Goal: Information Seeking & Learning: Understand process/instructions

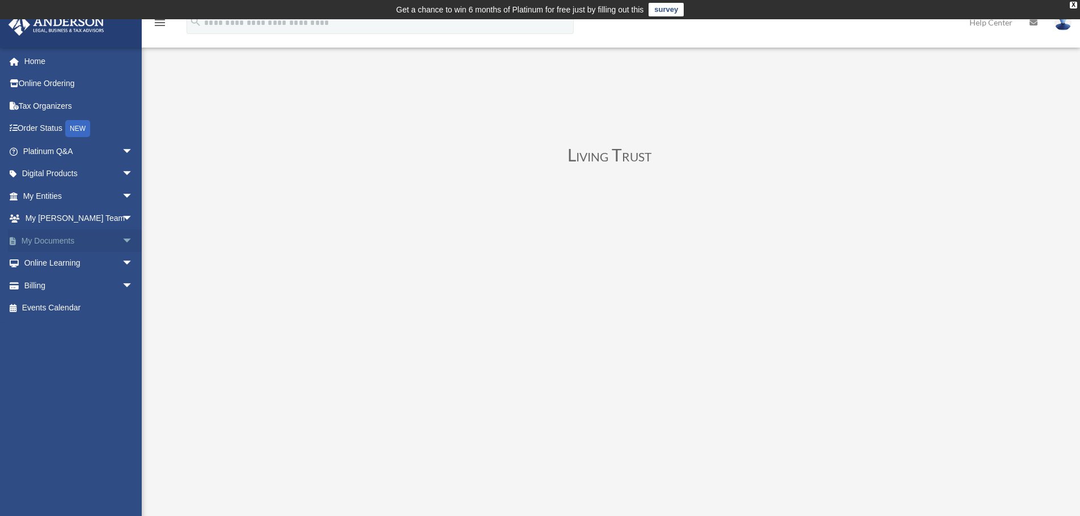
click at [122, 243] on span "arrow_drop_down" at bounding box center [133, 241] width 23 height 23
click at [122, 197] on span "arrow_drop_down" at bounding box center [133, 196] width 23 height 23
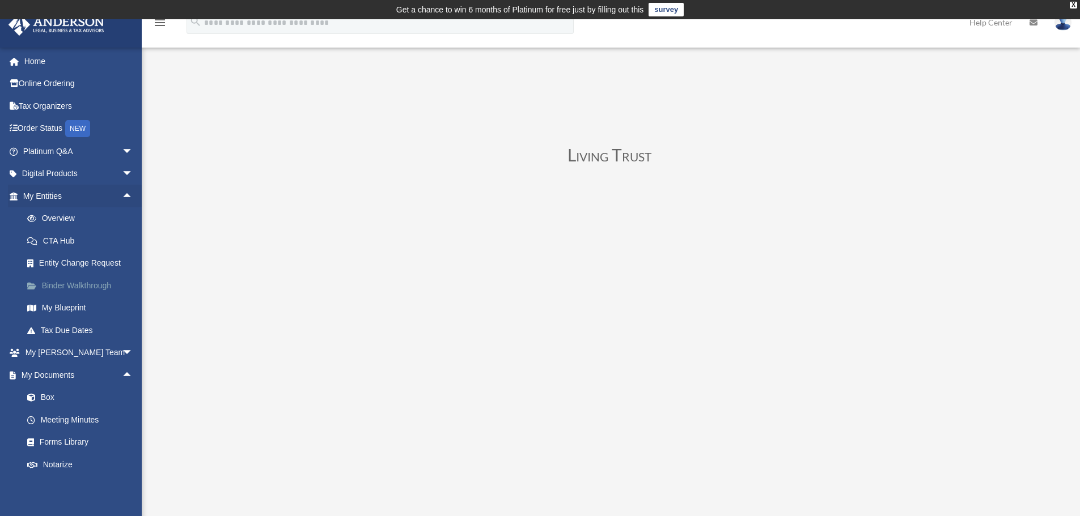
click at [96, 283] on link "Binder Walkthrough" at bounding box center [83, 285] width 134 height 23
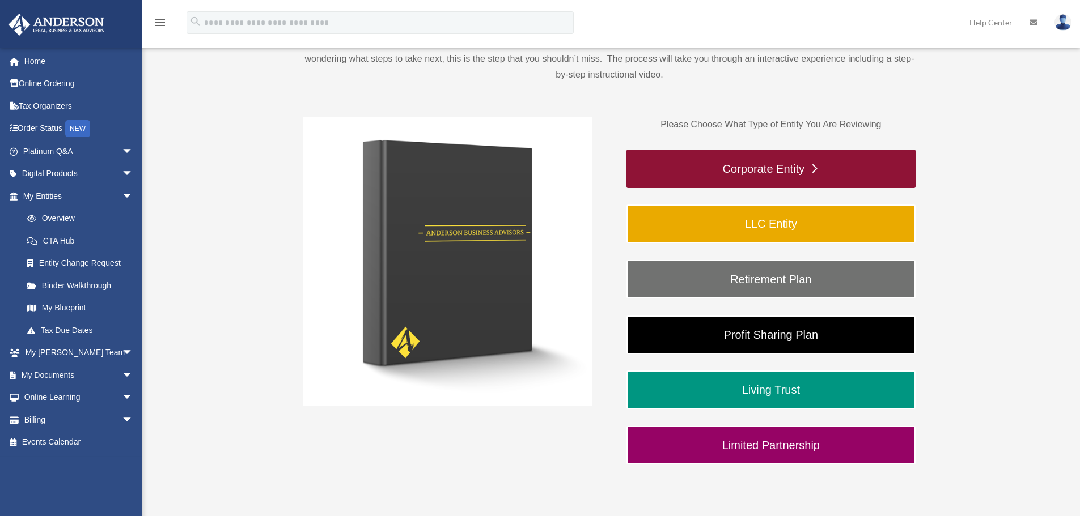
scroll to position [170, 0]
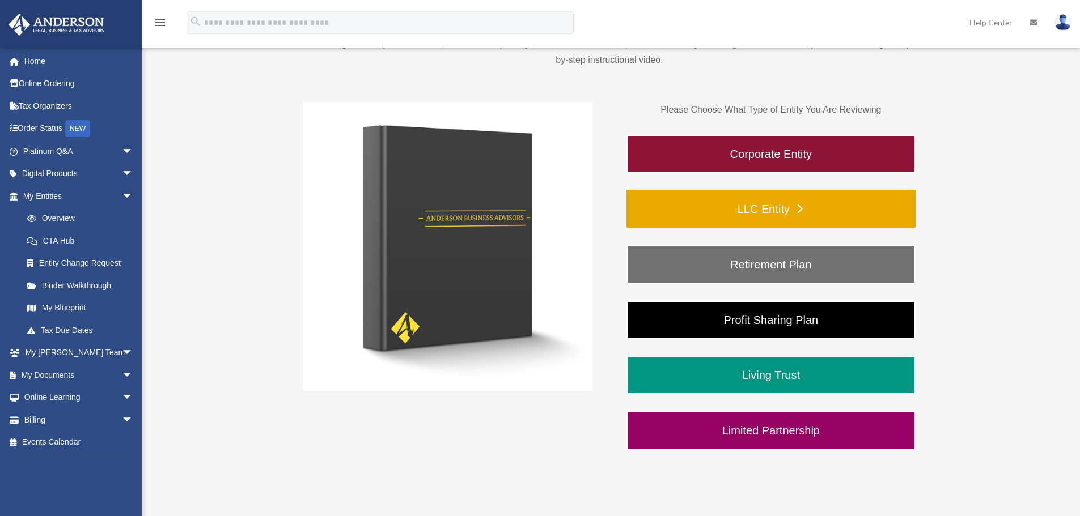
click at [717, 201] on link "LLC Entity" at bounding box center [770, 209] width 289 height 39
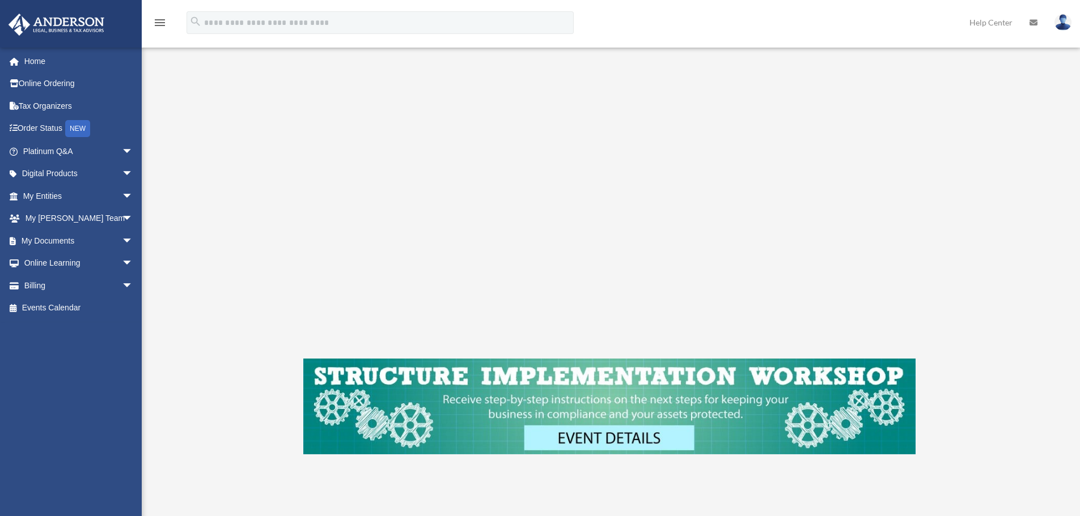
scroll to position [227, 0]
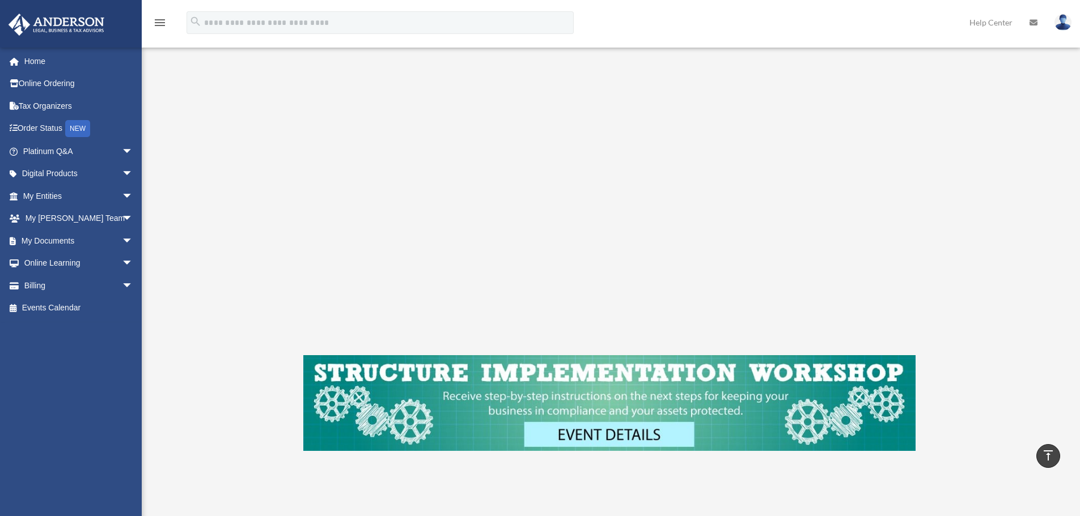
click at [275, 256] on div "LLC Entity To pause video at anytime, simply click on the video" at bounding box center [609, 186] width 847 height 635
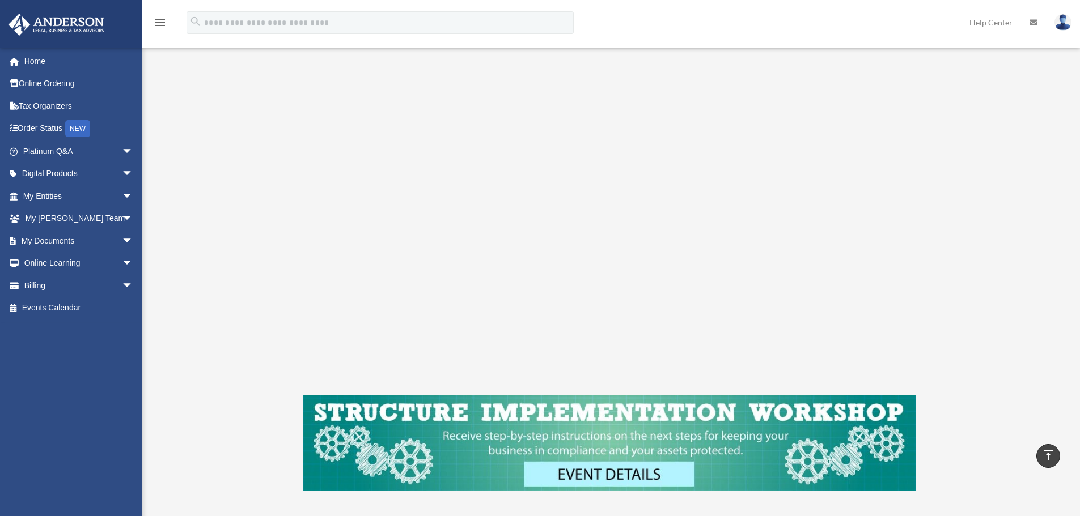
scroll to position [170, 0]
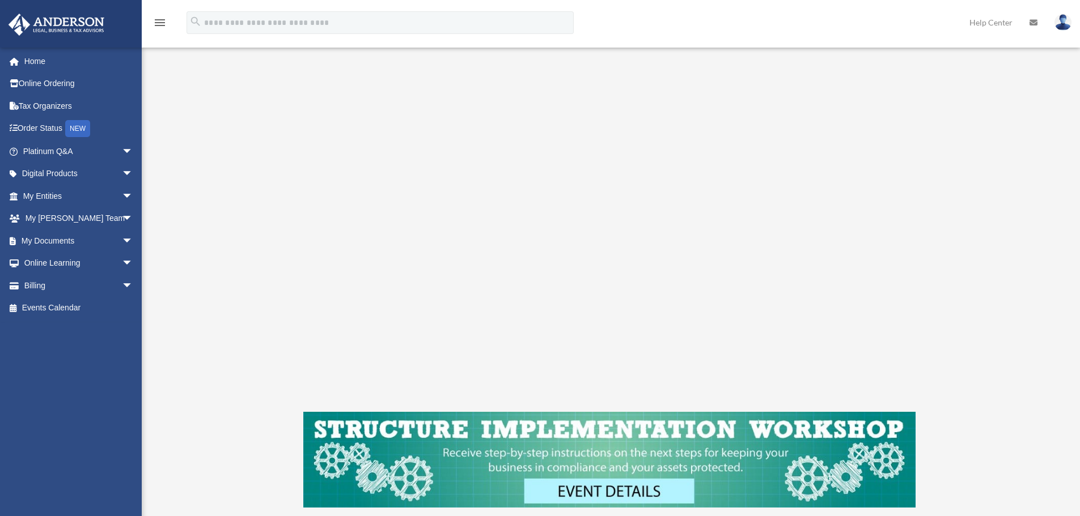
click at [243, 291] on div "LLC Entity To pause video at anytime, simply click on the video" at bounding box center [609, 243] width 847 height 635
